Goal: Task Accomplishment & Management: Use online tool/utility

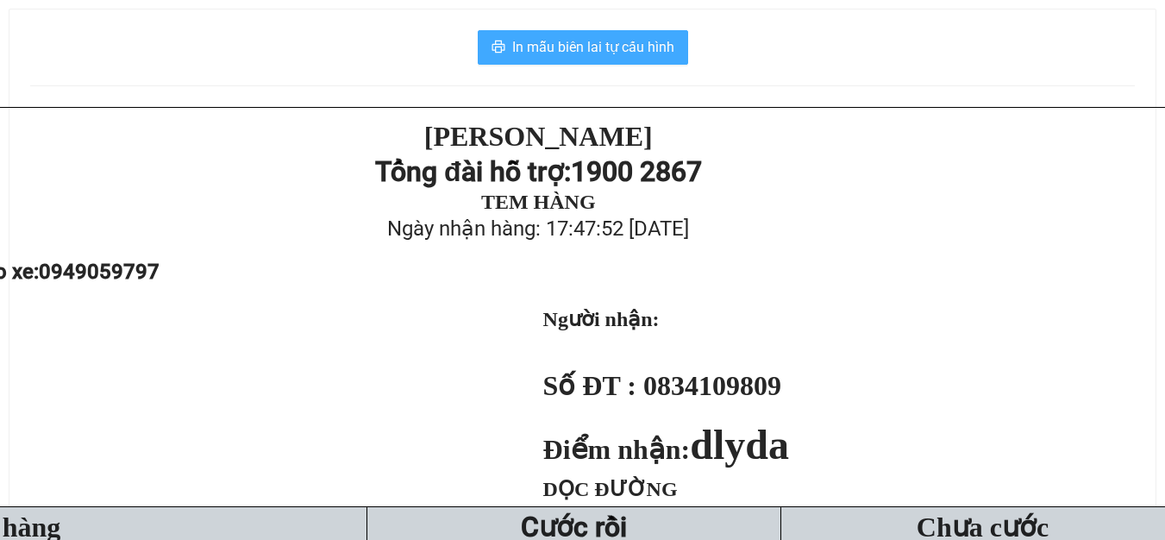
click at [554, 51] on span "In mẫu biên lai tự cấu hình" at bounding box center [593, 47] width 162 height 22
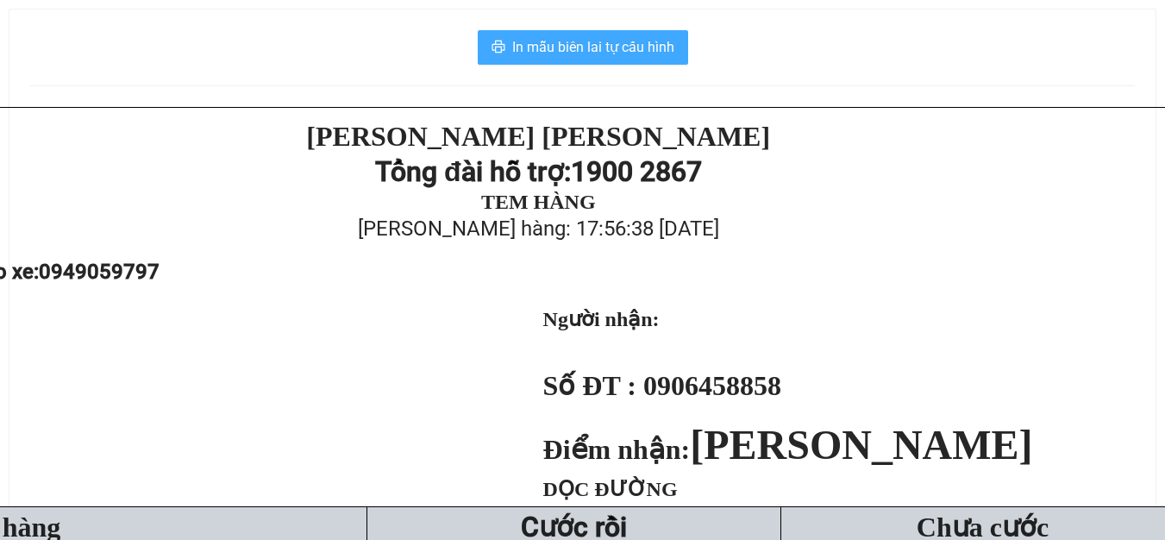
click at [627, 58] on span "In mẫu biên lai tự cấu hình" at bounding box center [593, 47] width 162 height 22
